Goal: Task Accomplishment & Management: Manage account settings

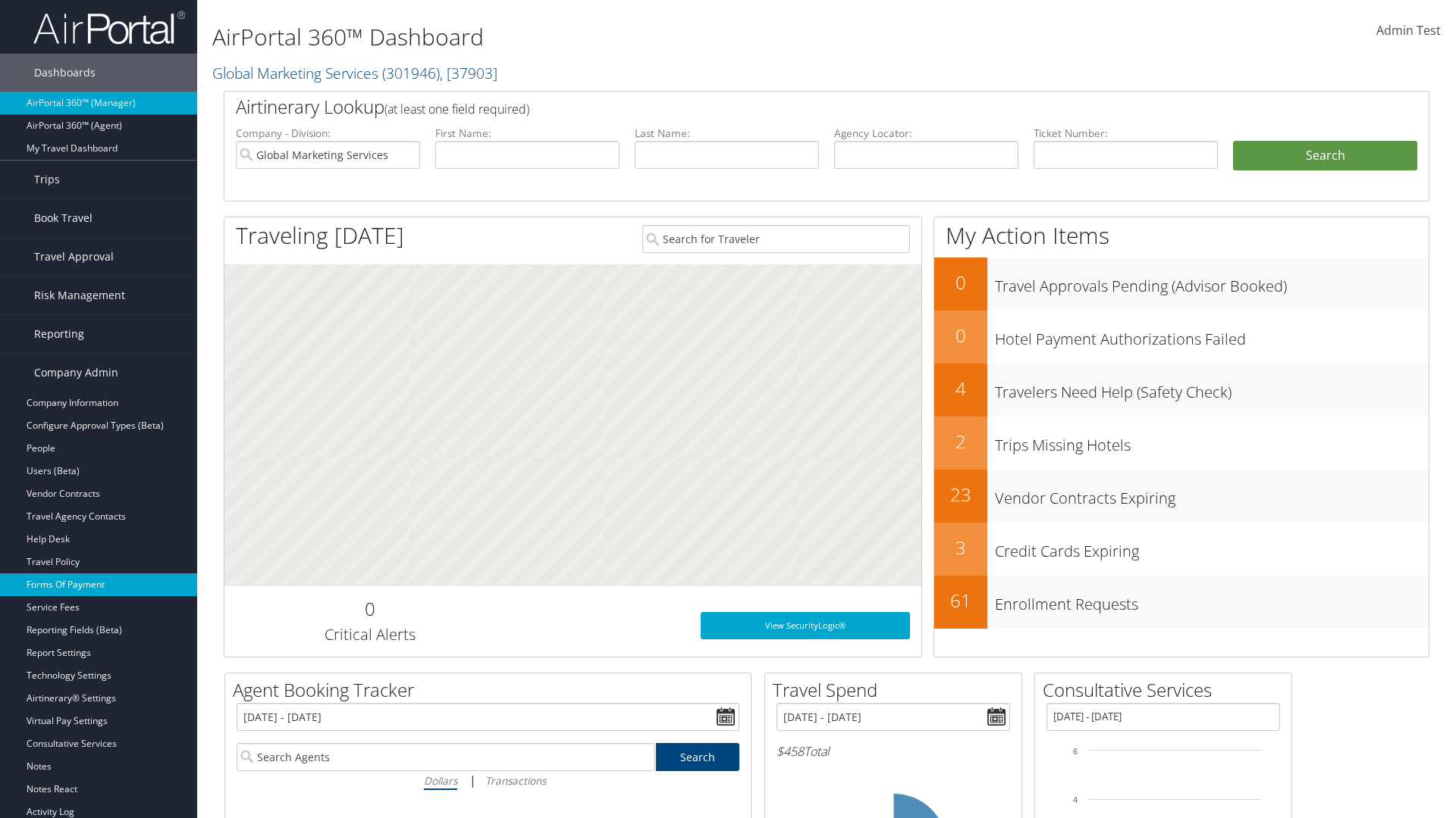
click at [99, 585] on link "Forms Of Payment" at bounding box center [98, 585] width 197 height 23
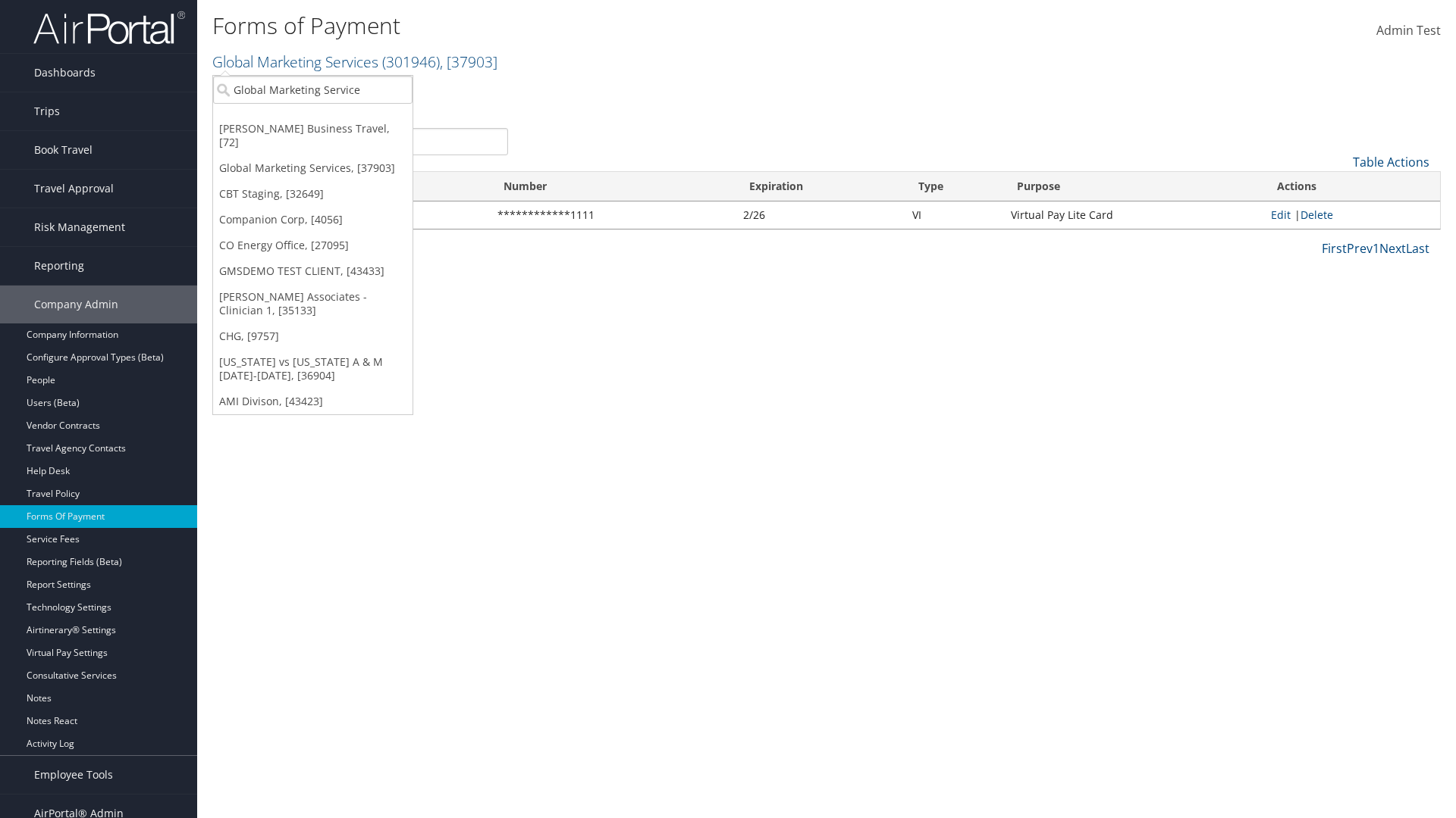
type input "Global Marketing Services"
